Goal: Information Seeking & Learning: Learn about a topic

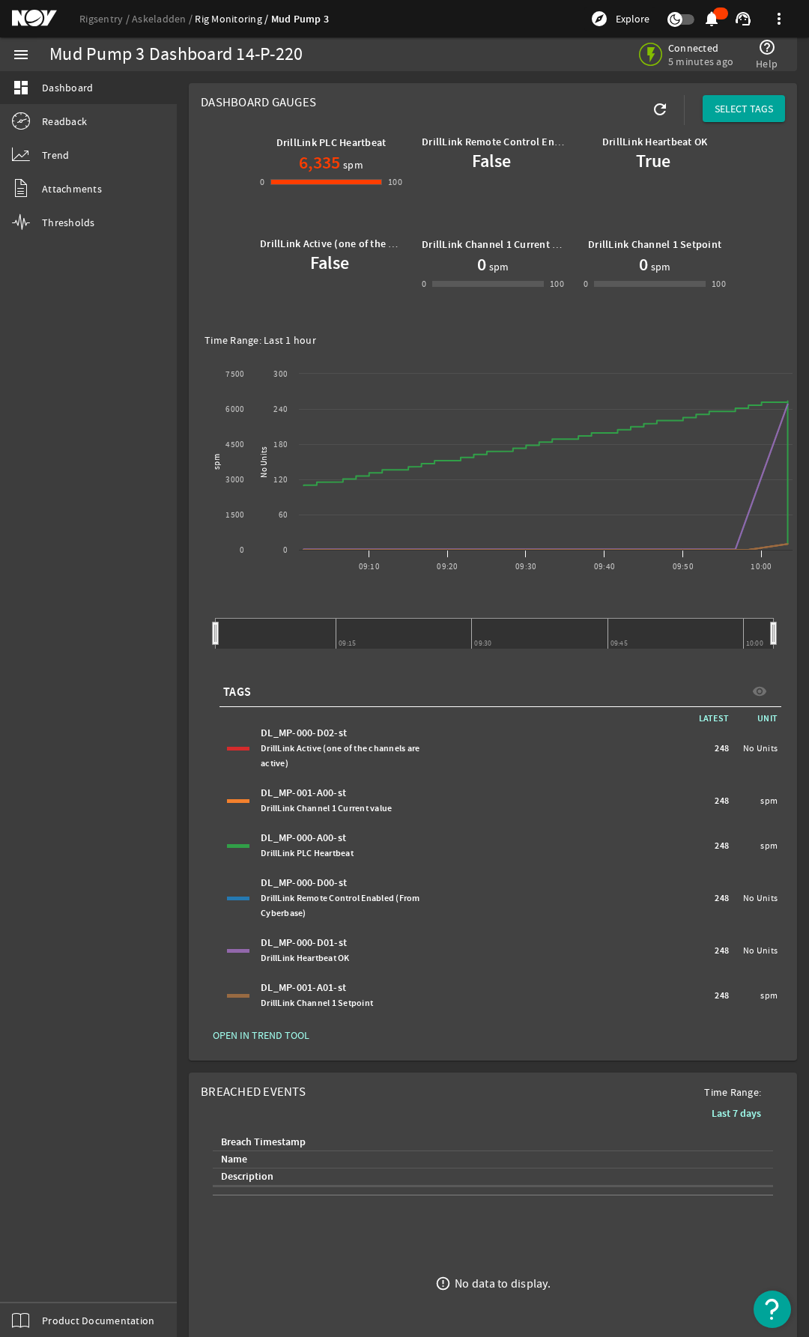
click at [760, 1302] on img "Open Resource Center" at bounding box center [771, 1308] width 37 height 37
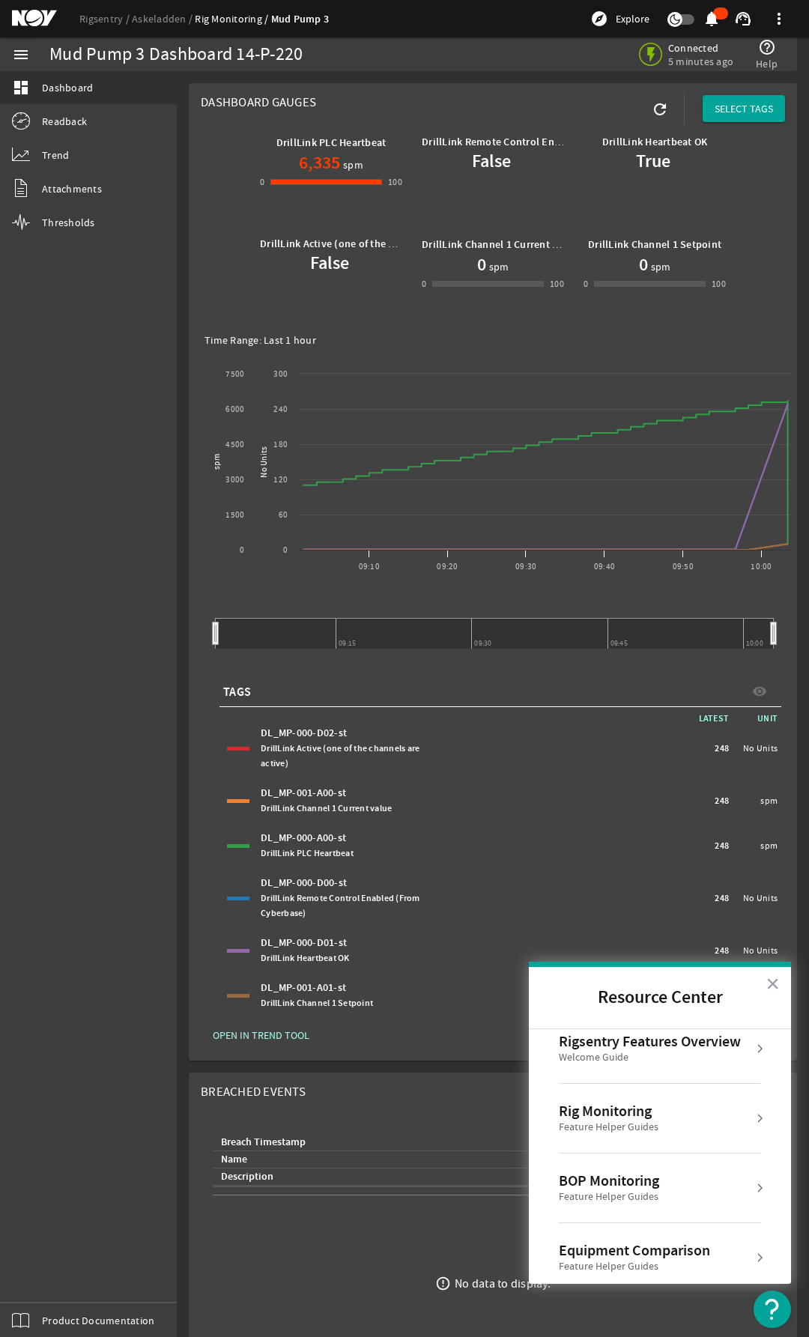
scroll to position [13, 0]
click at [777, 977] on button "×" at bounding box center [772, 983] width 14 height 24
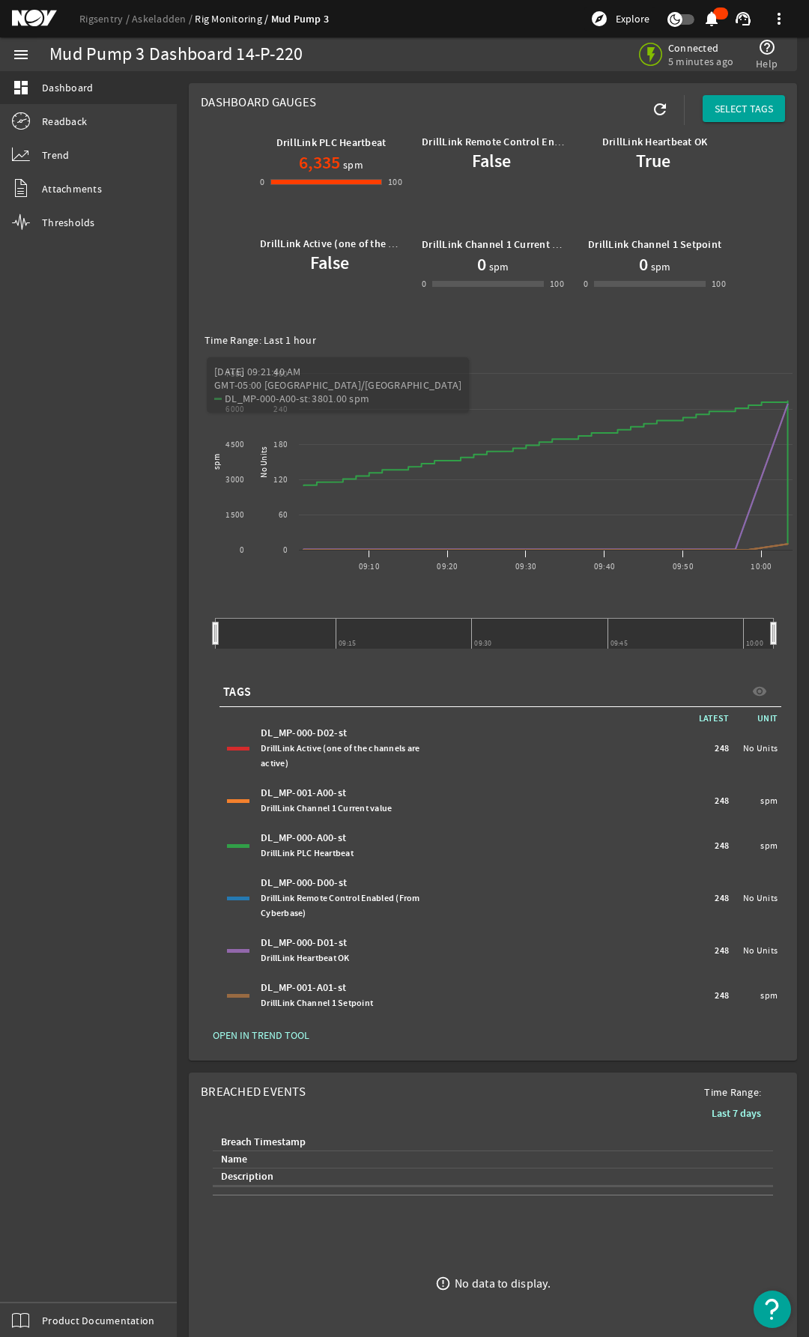
click at [778, 1307] on img "Open Resource Center" at bounding box center [771, 1308] width 37 height 37
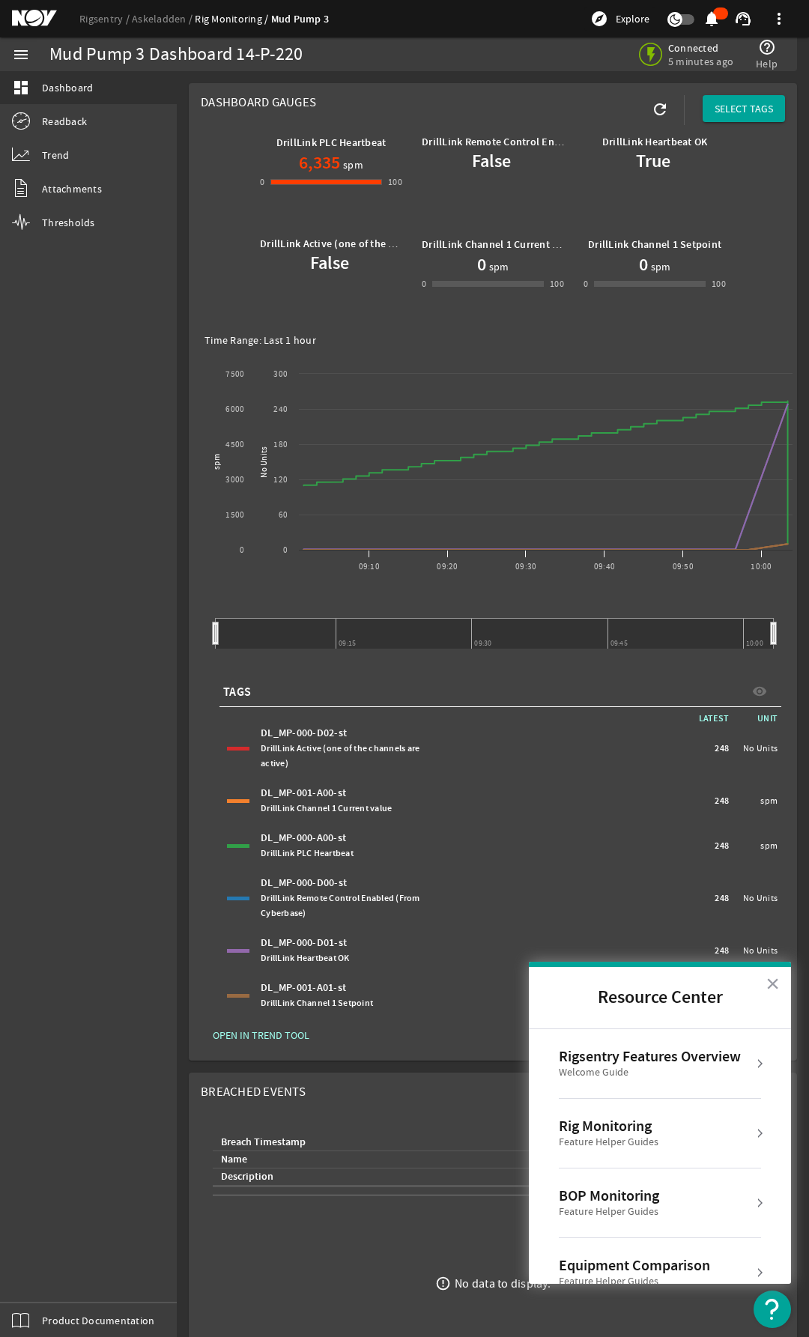
click at [672, 1062] on div "Rigsentry Features Overview" at bounding box center [650, 1056] width 182 height 18
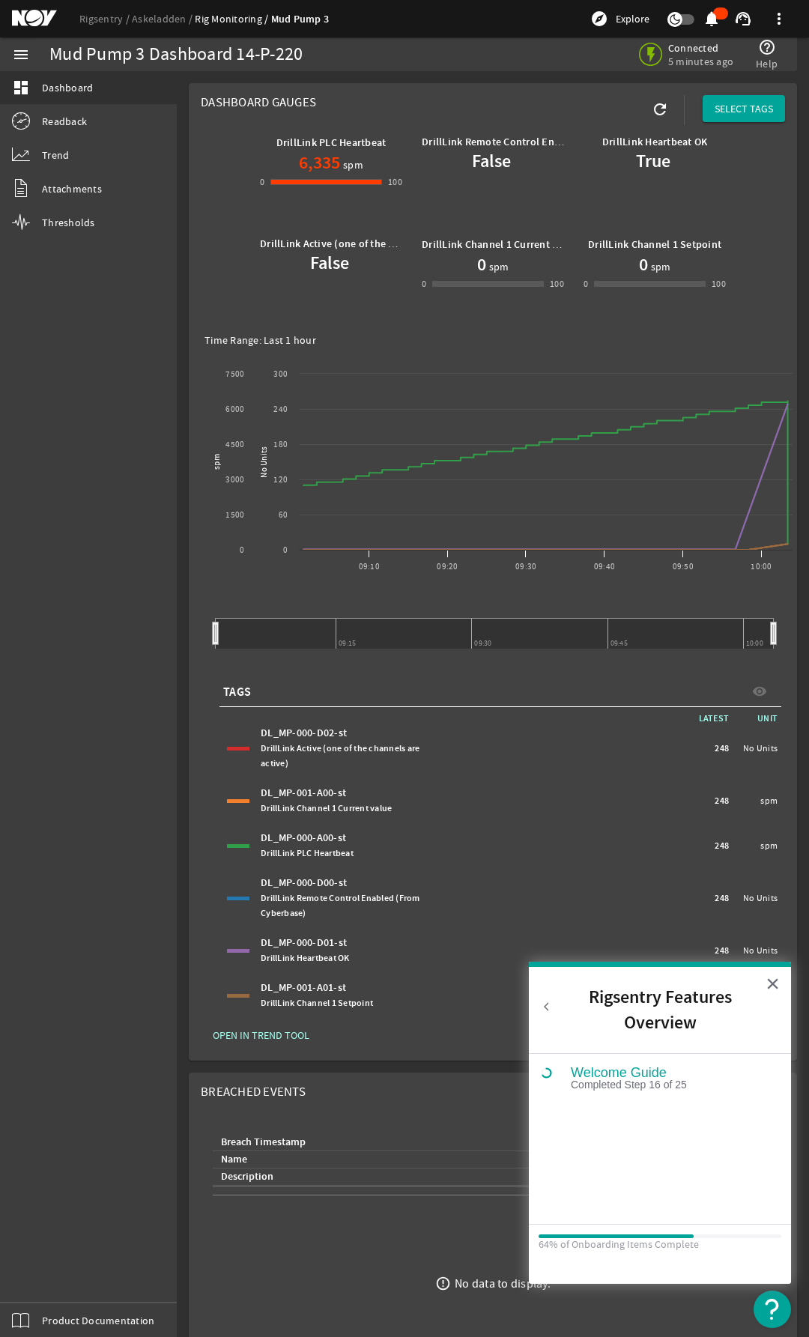
scroll to position [0, 0]
click at [550, 1000] on button "Back to Resource Center Home" at bounding box center [546, 1006] width 15 height 15
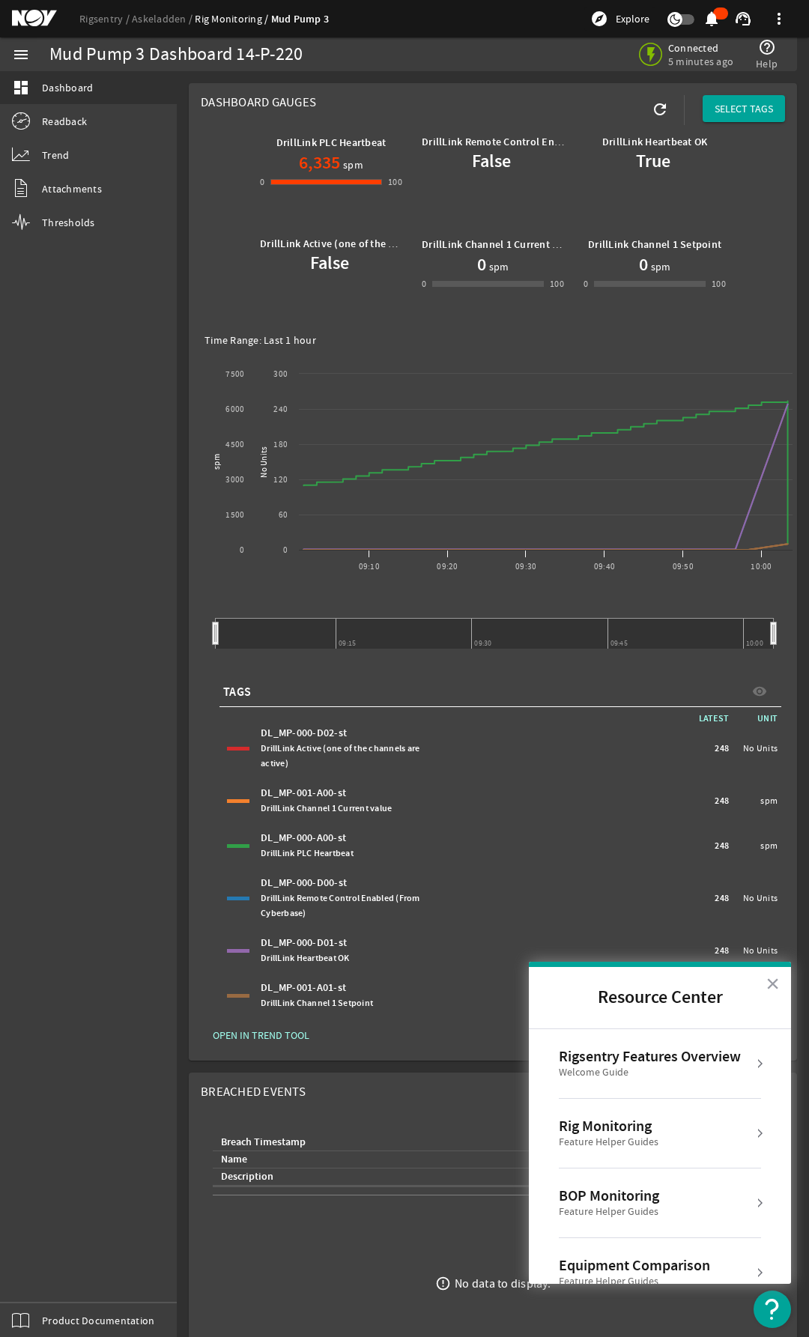
click at [647, 1132] on div "Rig Monitoring" at bounding box center [609, 1126] width 100 height 18
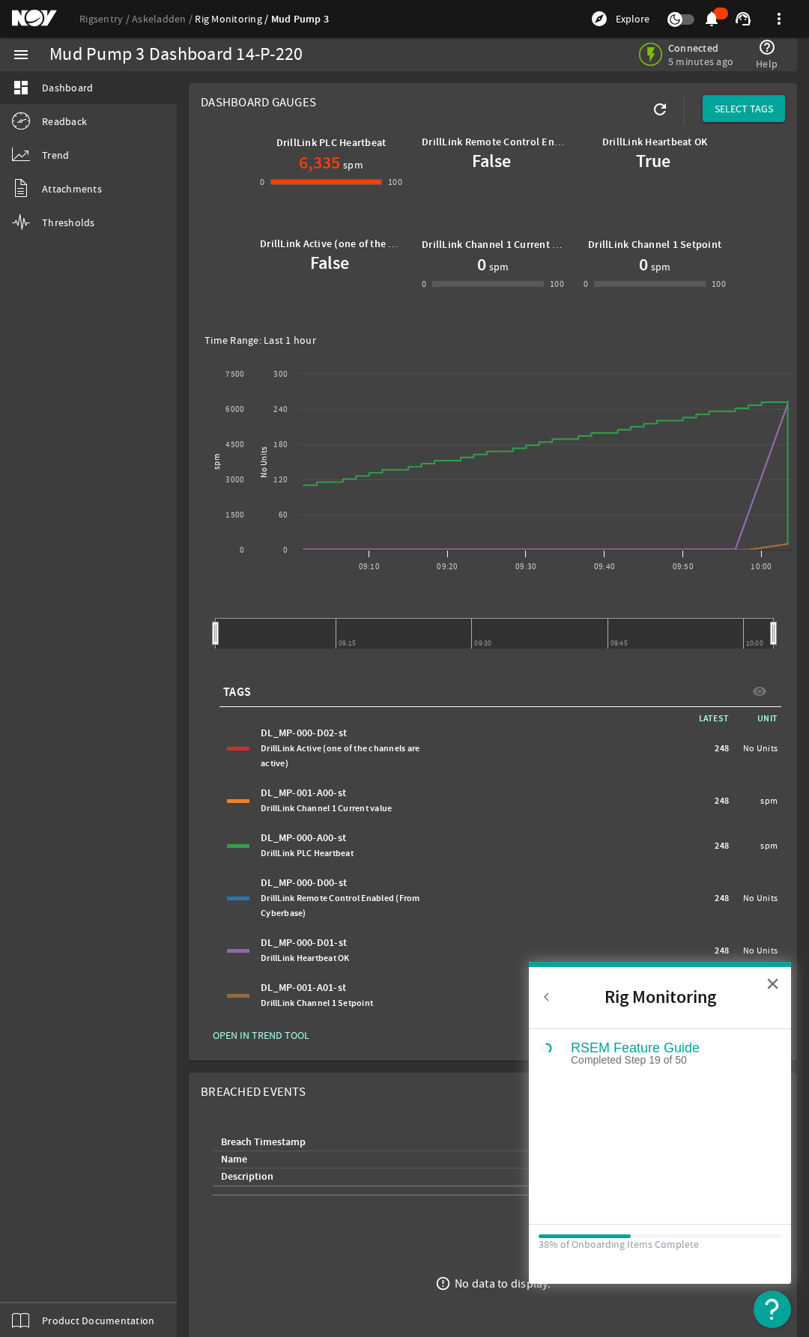
click at [542, 986] on h2 "Rig Monitoring" at bounding box center [660, 997] width 262 height 61
click at [535, 987] on h2 "Rig Monitoring" at bounding box center [660, 997] width 262 height 61
click at [774, 982] on button "×" at bounding box center [772, 983] width 14 height 24
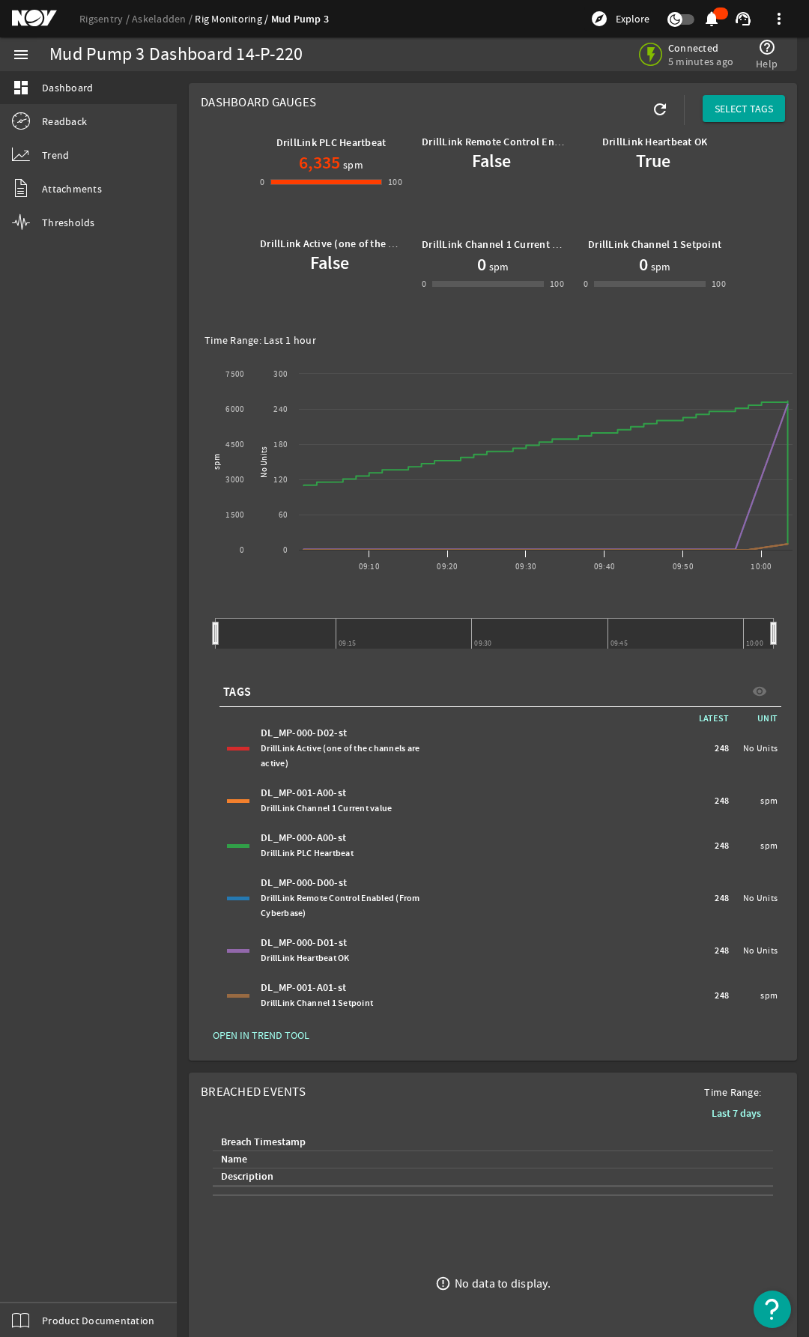
click at [767, 1299] on img "Open Resource Center" at bounding box center [771, 1308] width 37 height 37
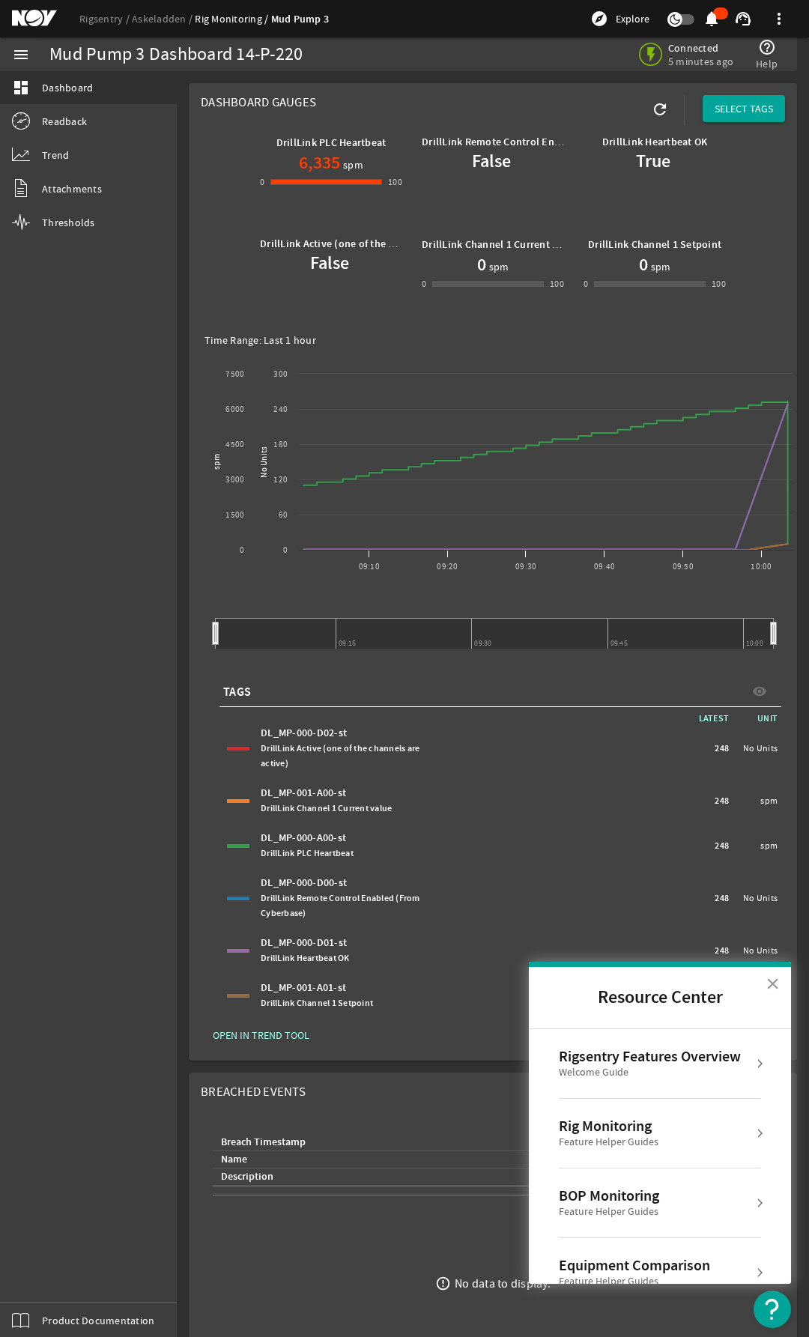
click at [775, 980] on button "×" at bounding box center [772, 983] width 14 height 24
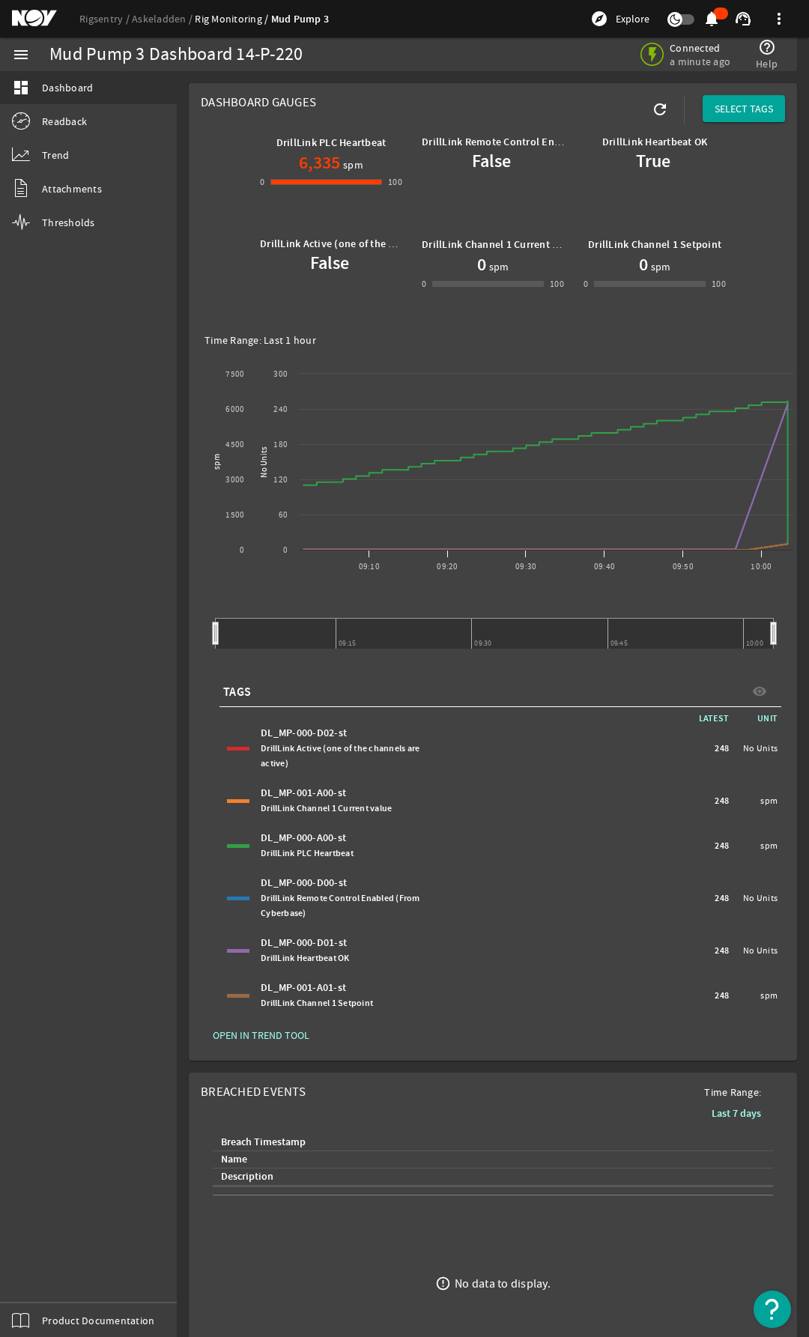
click at [771, 1307] on img "Open Resource Center" at bounding box center [771, 1308] width 37 height 37
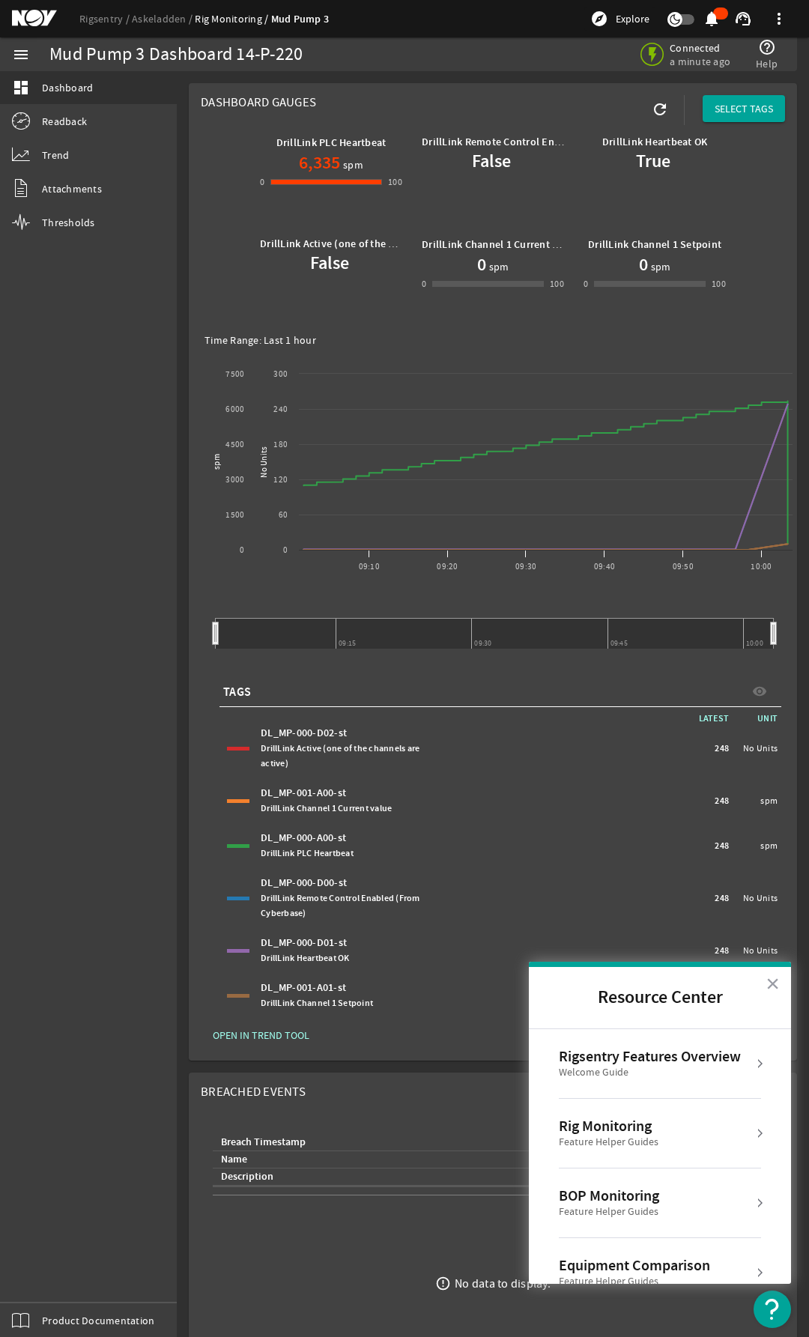
click at [646, 1114] on li "Rig Monitoring Feature Helper Guides" at bounding box center [660, 1134] width 202 height 70
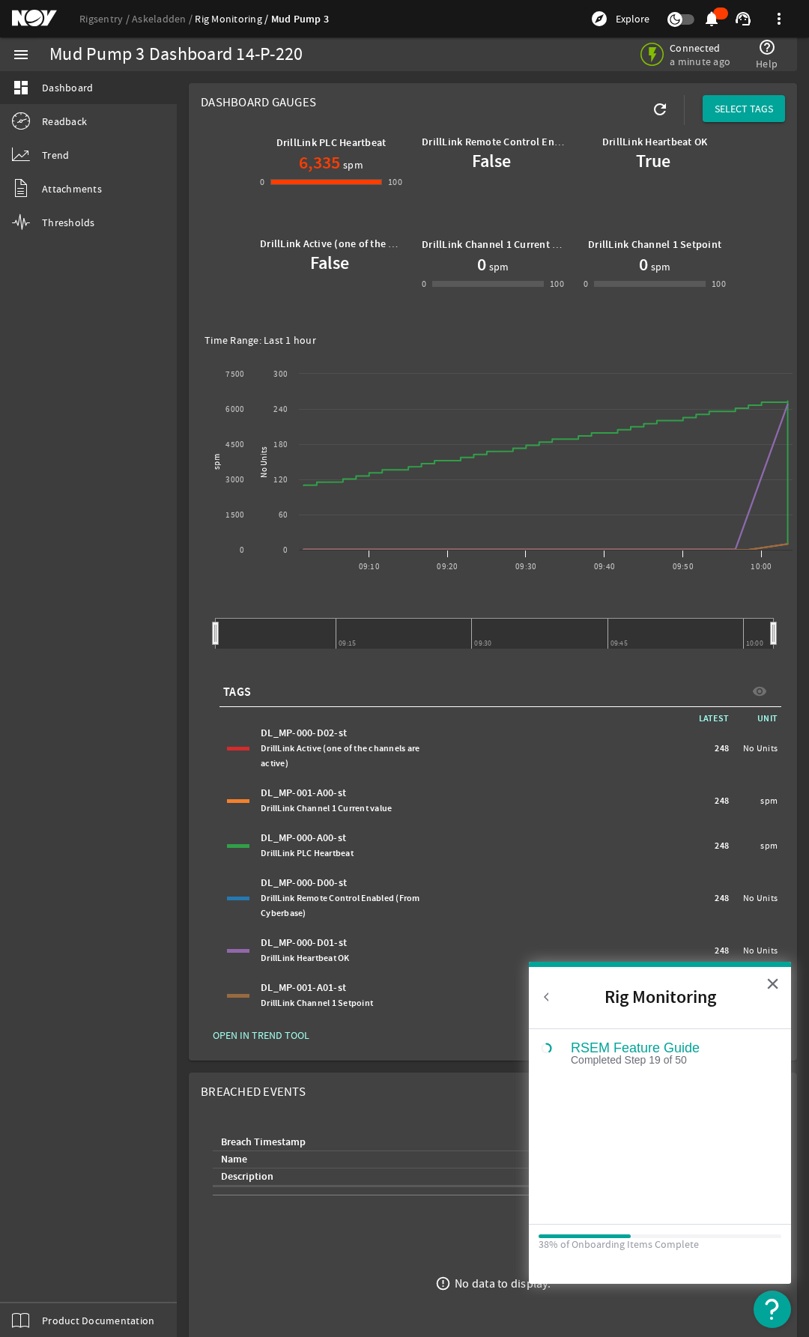
click at [548, 994] on button "Back to Resource Center Home" at bounding box center [546, 996] width 15 height 15
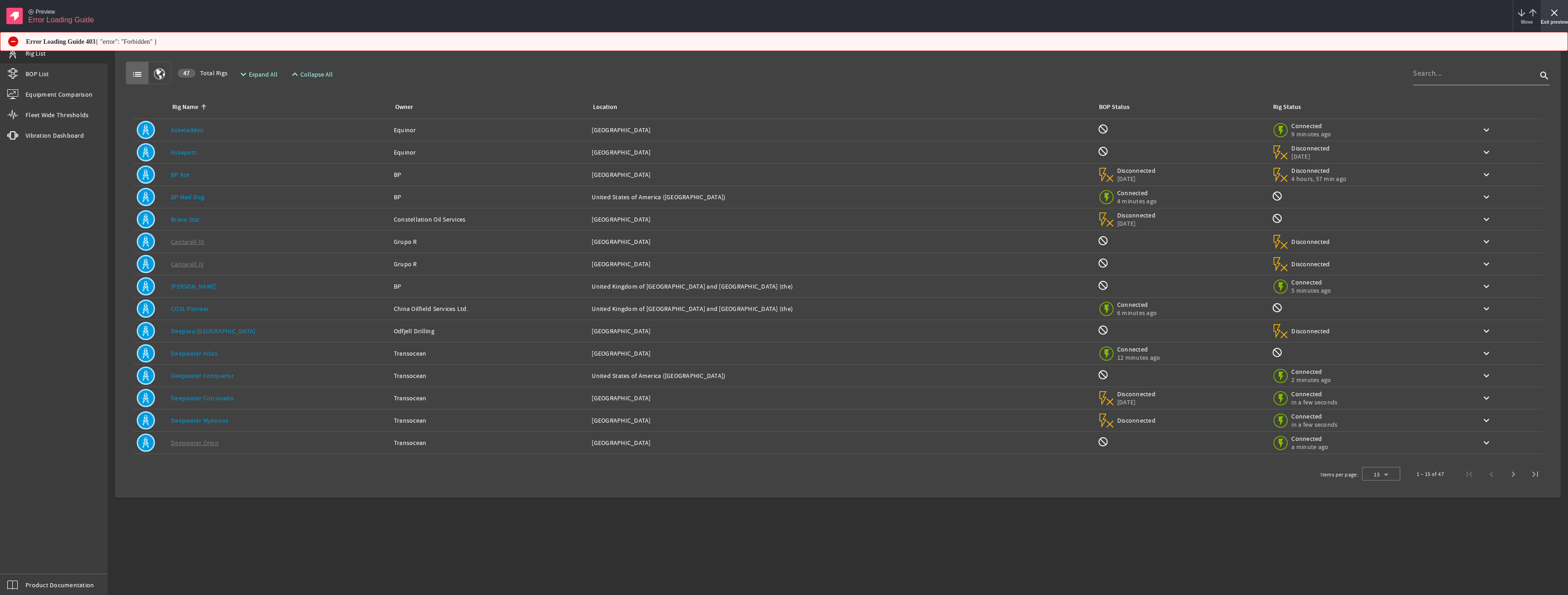
click at [1549, 17] on div "Exit preview" at bounding box center [1554, 16] width 27 height 32
